Goal: Manage account settings

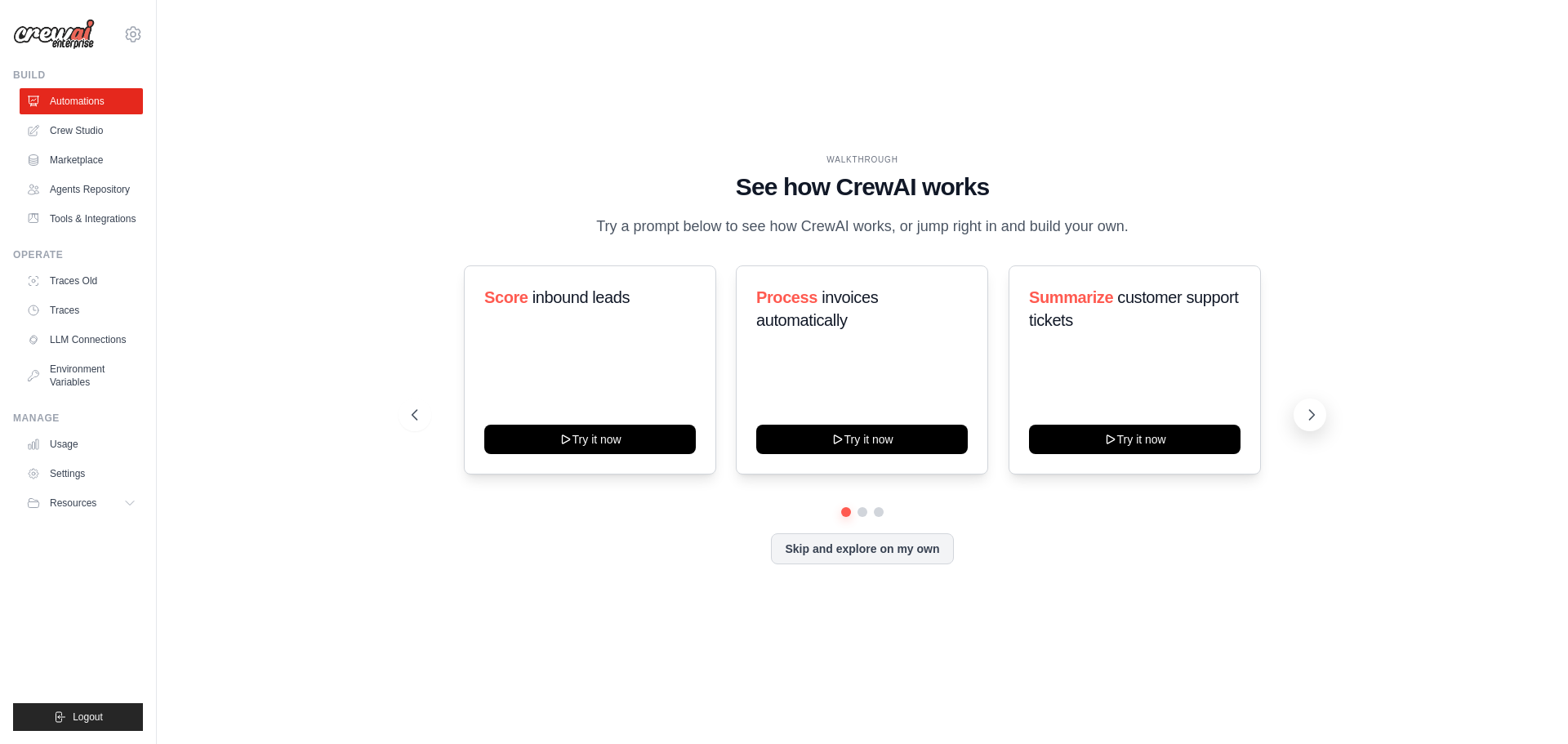
click at [1308, 415] on icon at bounding box center [1311, 415] width 16 height 16
click at [1311, 411] on icon at bounding box center [1311, 415] width 16 height 16
click at [417, 415] on icon at bounding box center [413, 415] width 16 height 16
click at [417, 417] on icon at bounding box center [413, 415] width 16 height 16
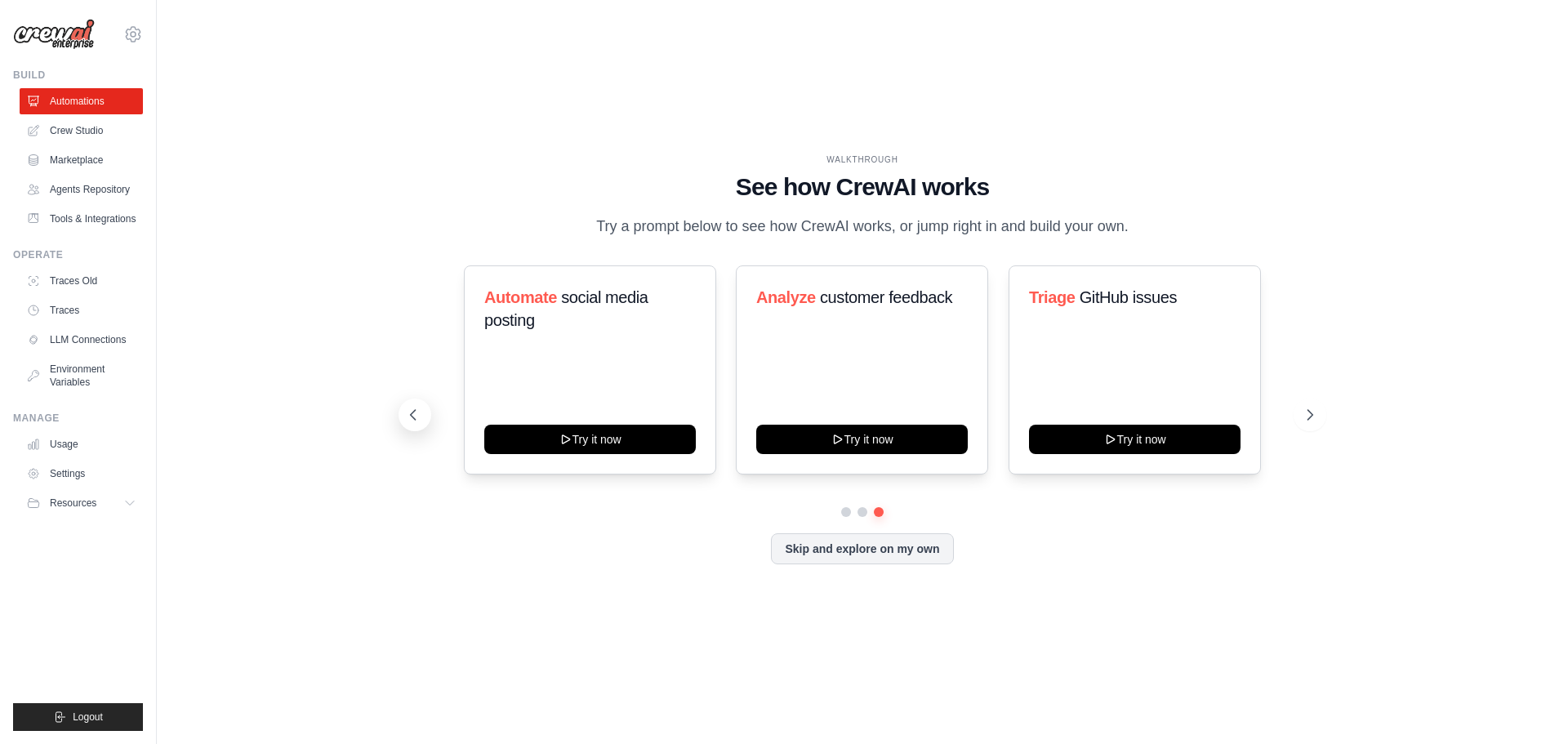
click at [417, 417] on icon at bounding box center [413, 415] width 16 height 16
click at [904, 561] on button "Skip and explore on my own" at bounding box center [861, 549] width 182 height 31
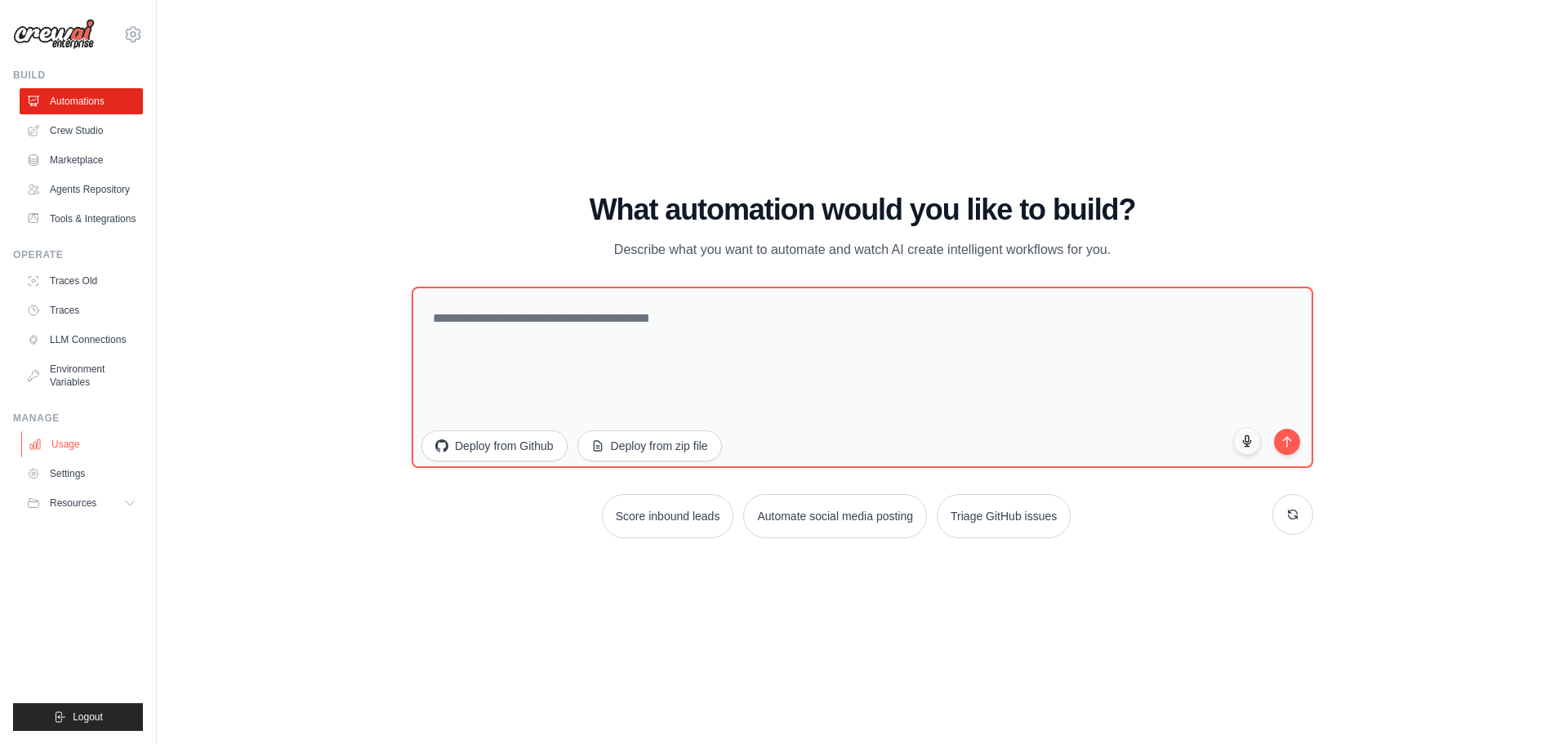
click at [59, 447] on link "Usage" at bounding box center [83, 444] width 124 height 26
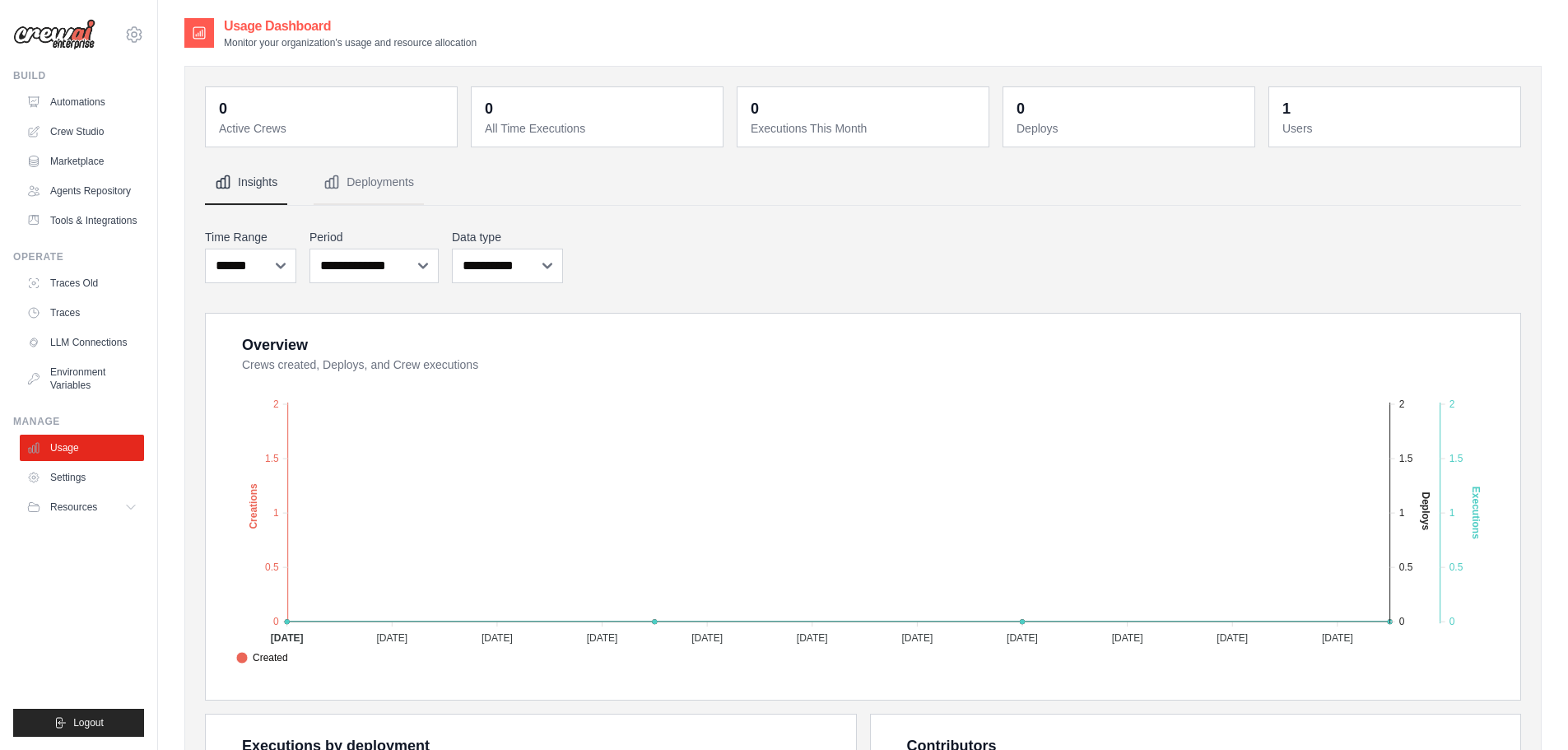
scroll to position [330, 0]
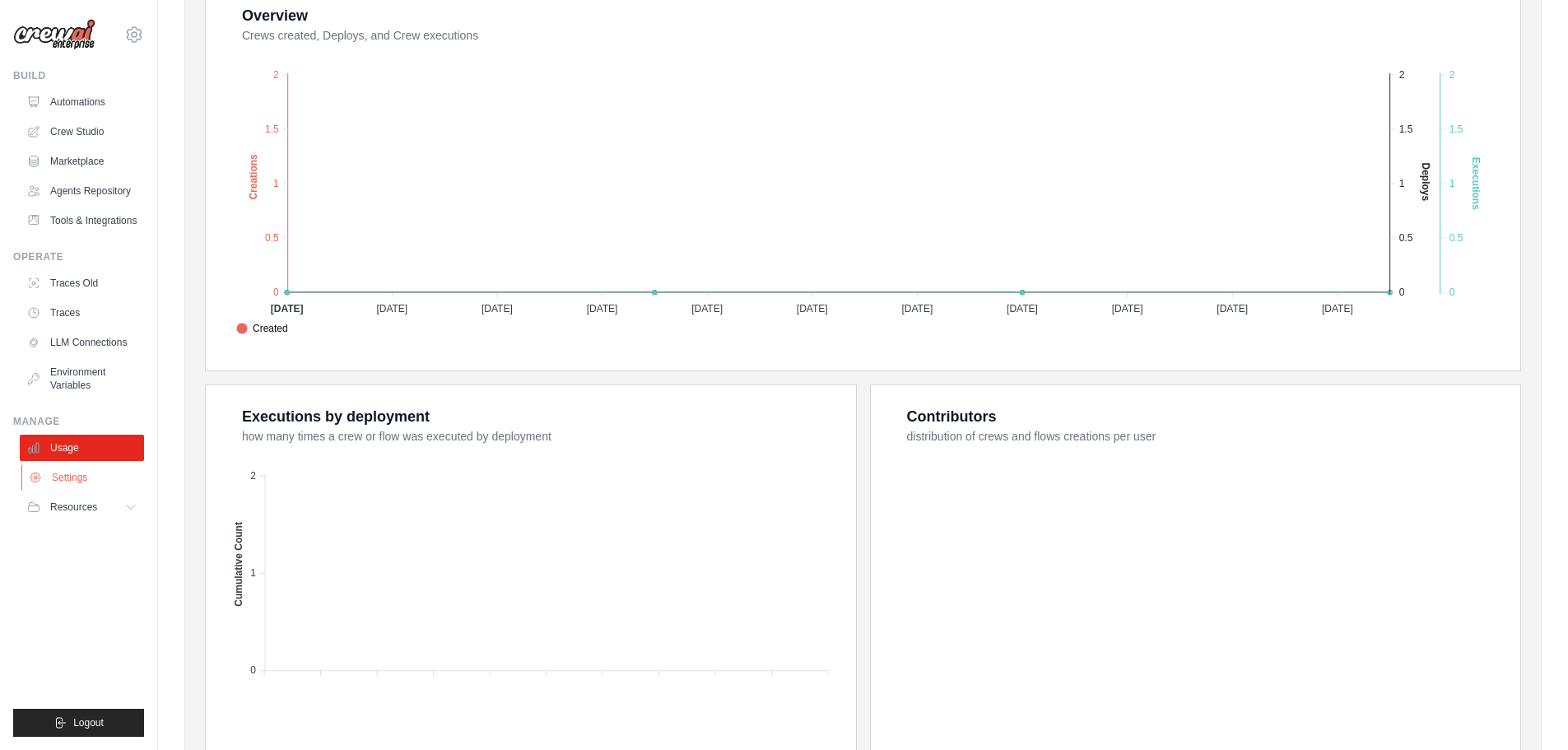
click at [88, 477] on link "Settings" at bounding box center [83, 477] width 125 height 27
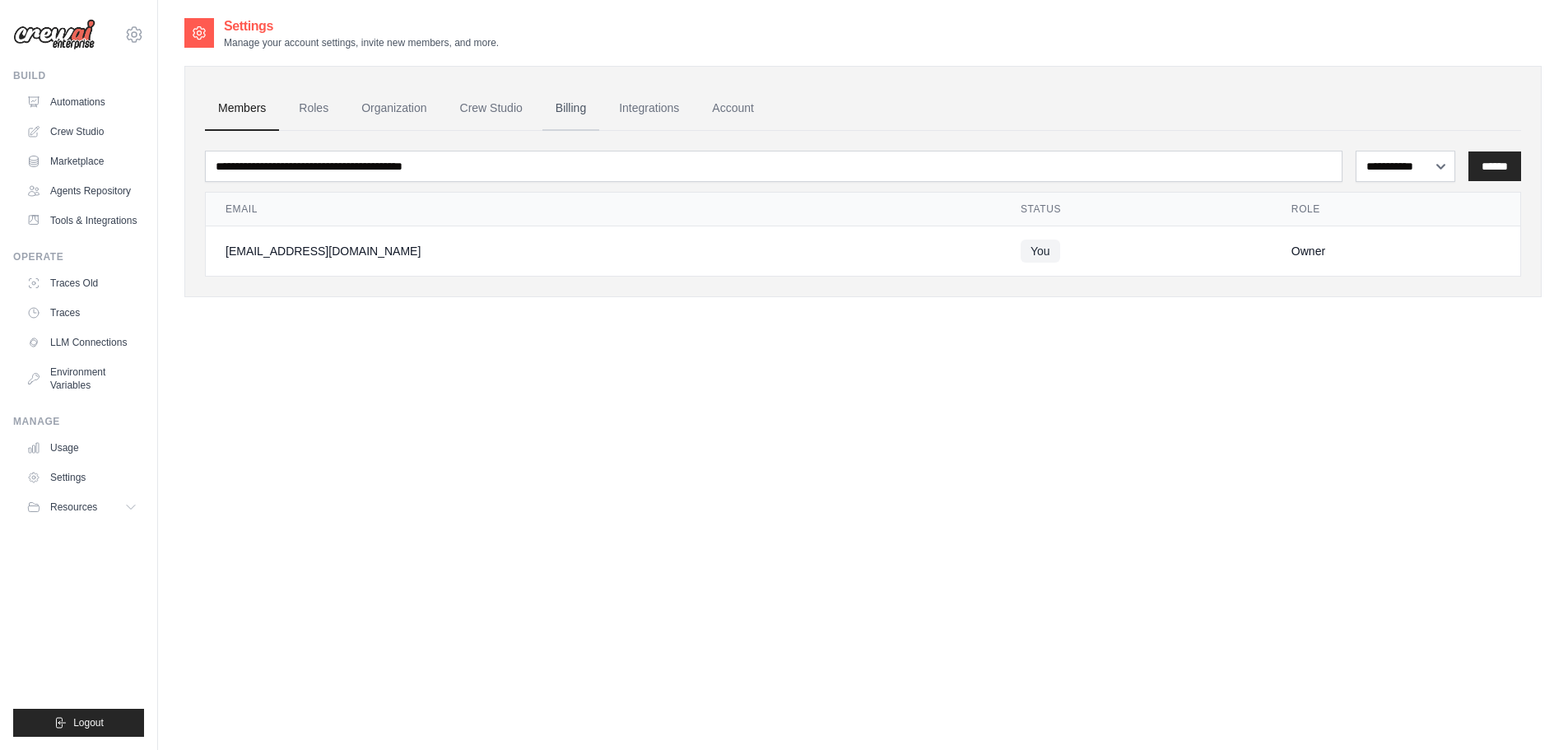
click at [564, 103] on link "Billing" at bounding box center [571, 108] width 57 height 45
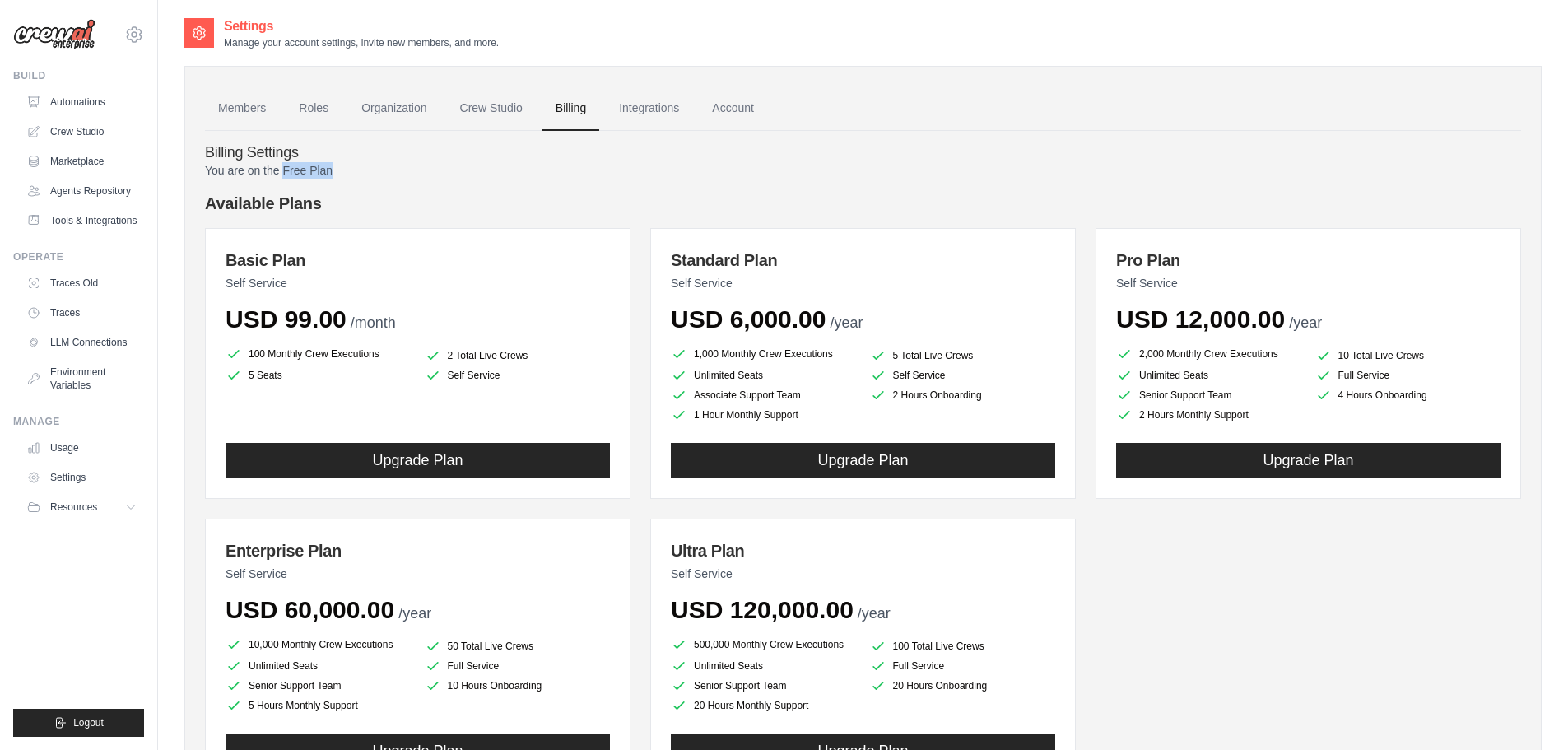
drag, startPoint x: 321, startPoint y: 173, endPoint x: 282, endPoint y: 175, distance: 39.1
click at [282, 175] on p "You are on the Free Plan" at bounding box center [863, 170] width 1316 height 16
copy p "Free Plan"
